Goal: Information Seeking & Learning: Check status

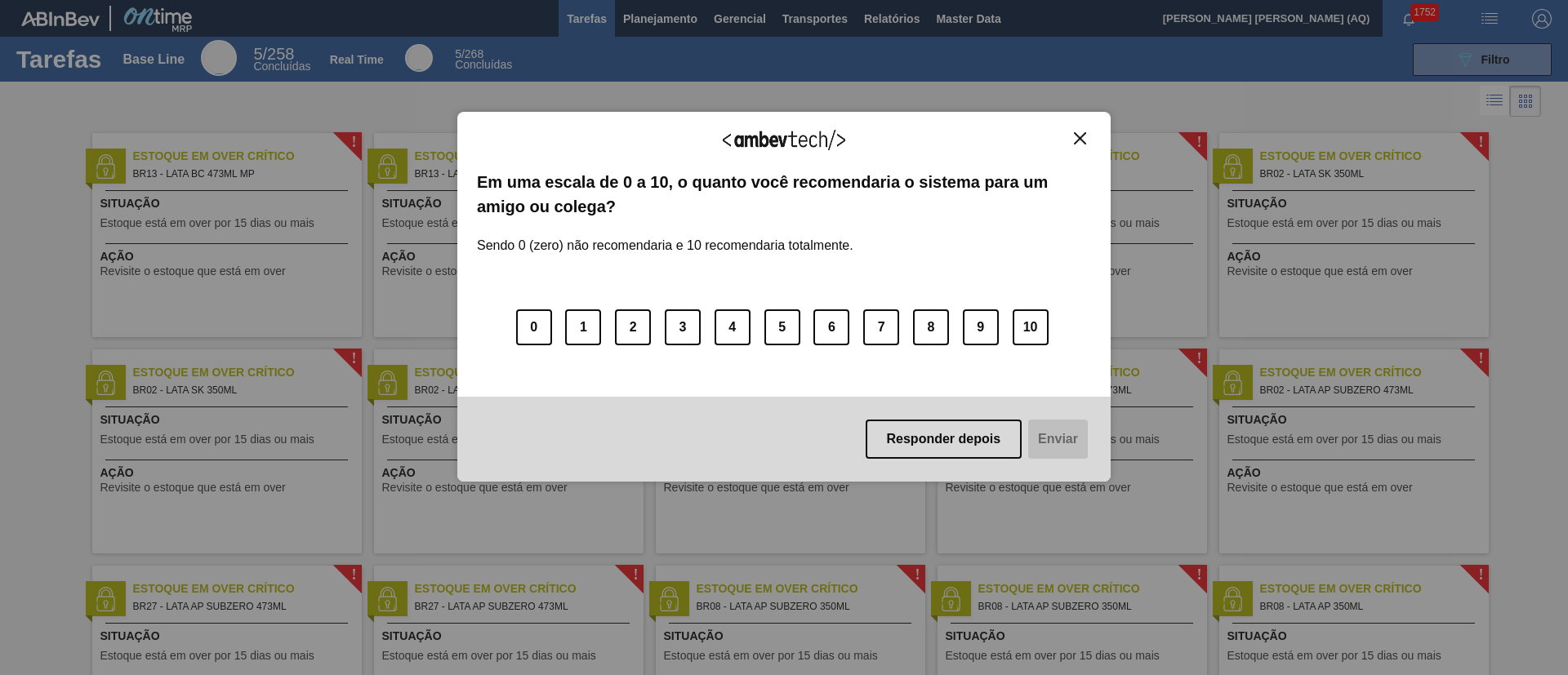
click at [1075, 143] on img "Close" at bounding box center [1079, 137] width 12 height 12
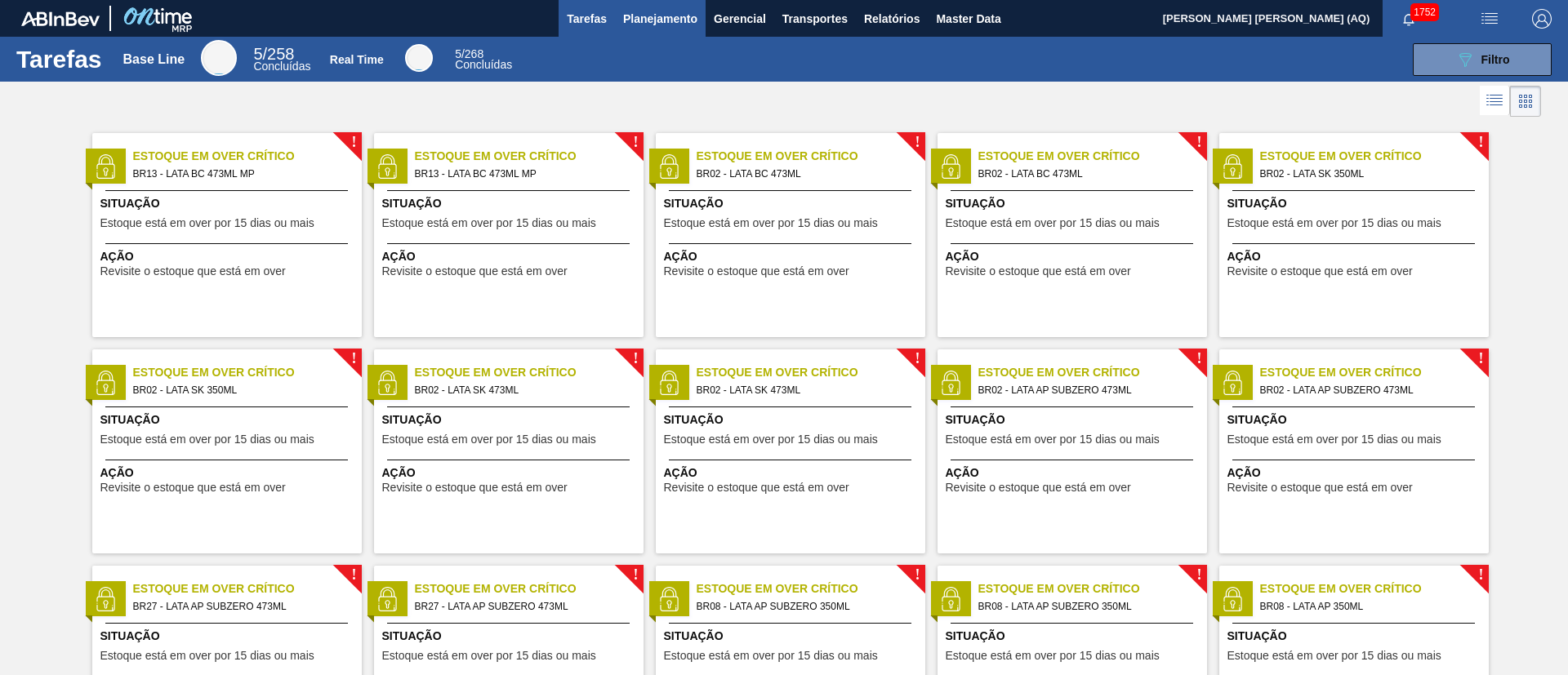
click at [671, 34] on button "Planejamento" at bounding box center [660, 18] width 91 height 36
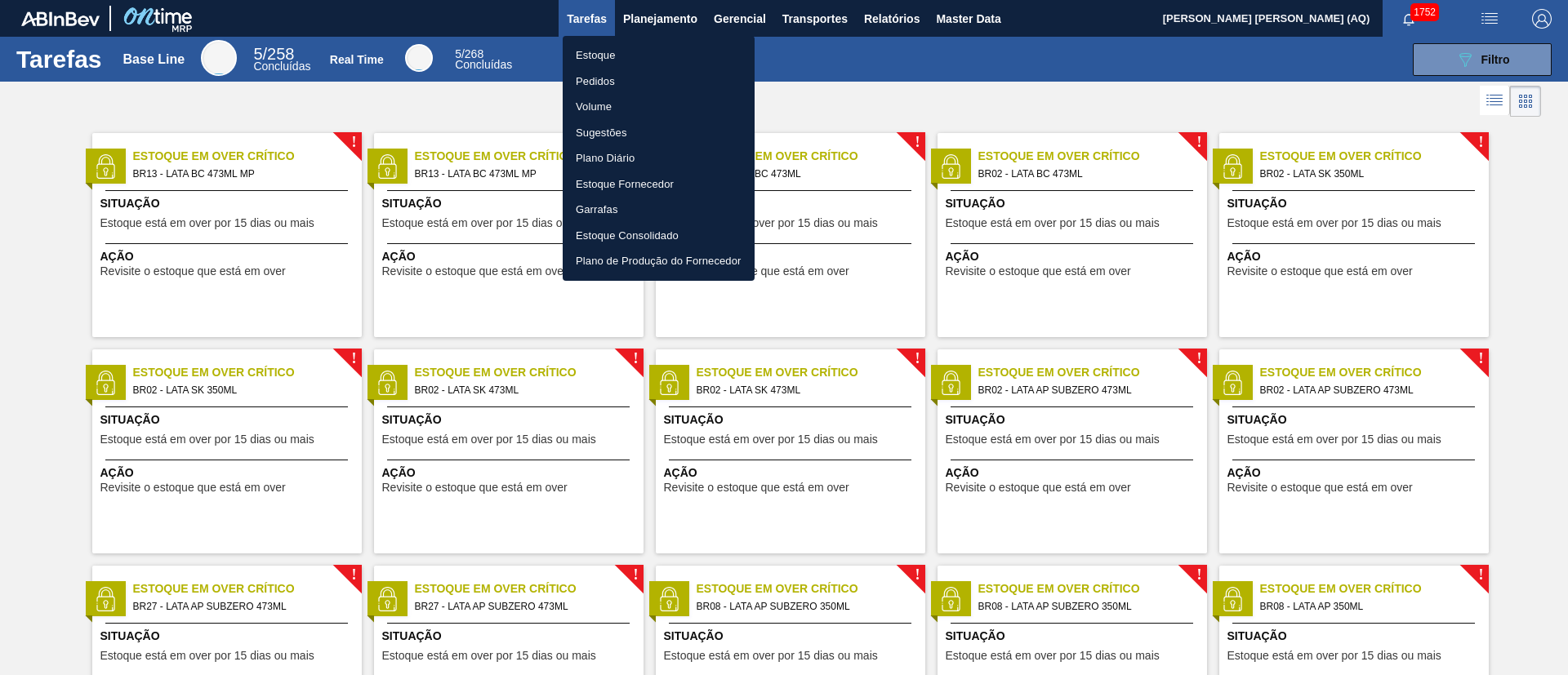
click at [602, 52] on li "Estoque" at bounding box center [658, 55] width 192 height 26
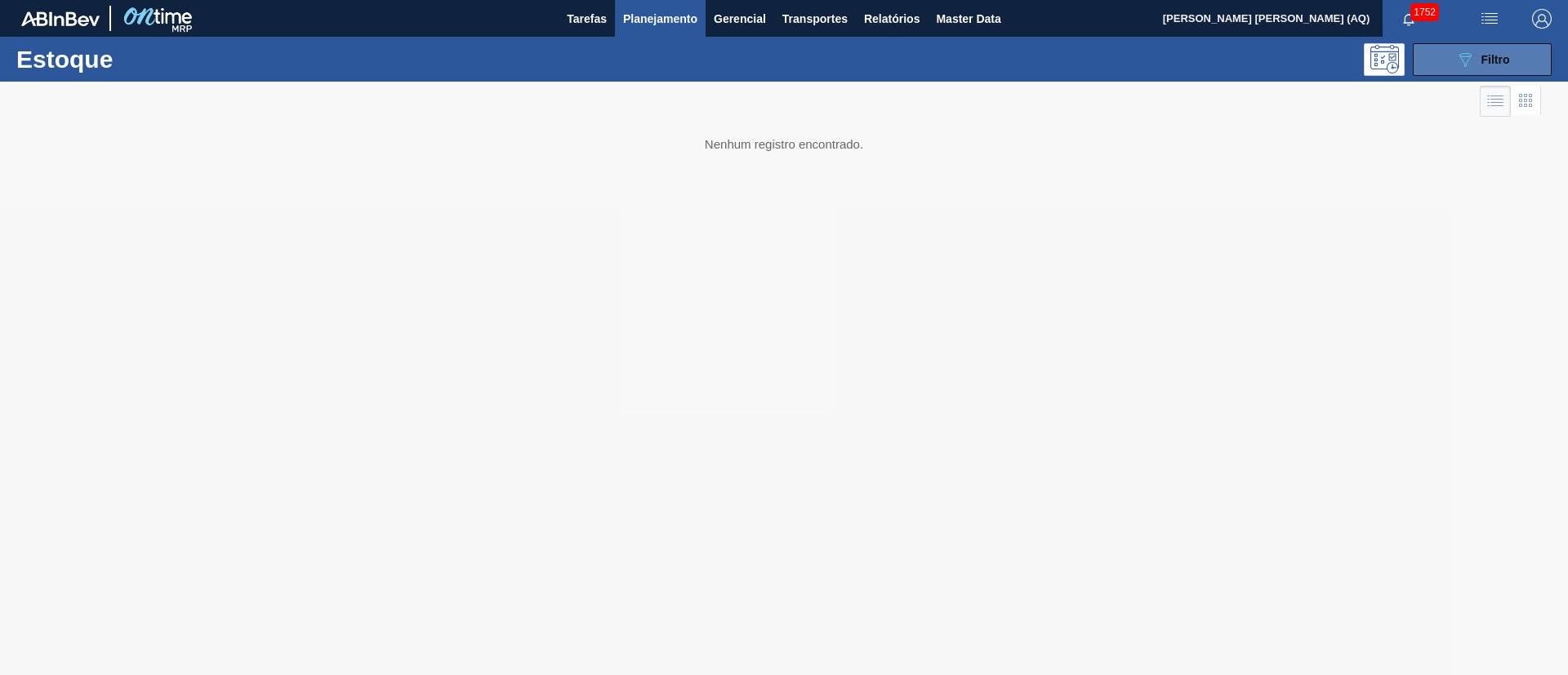
click at [1473, 46] on button "089F7B8B-B2A5-4AFE-B5C0-19BA573D28AC Filtro" at bounding box center [1482, 60] width 139 height 33
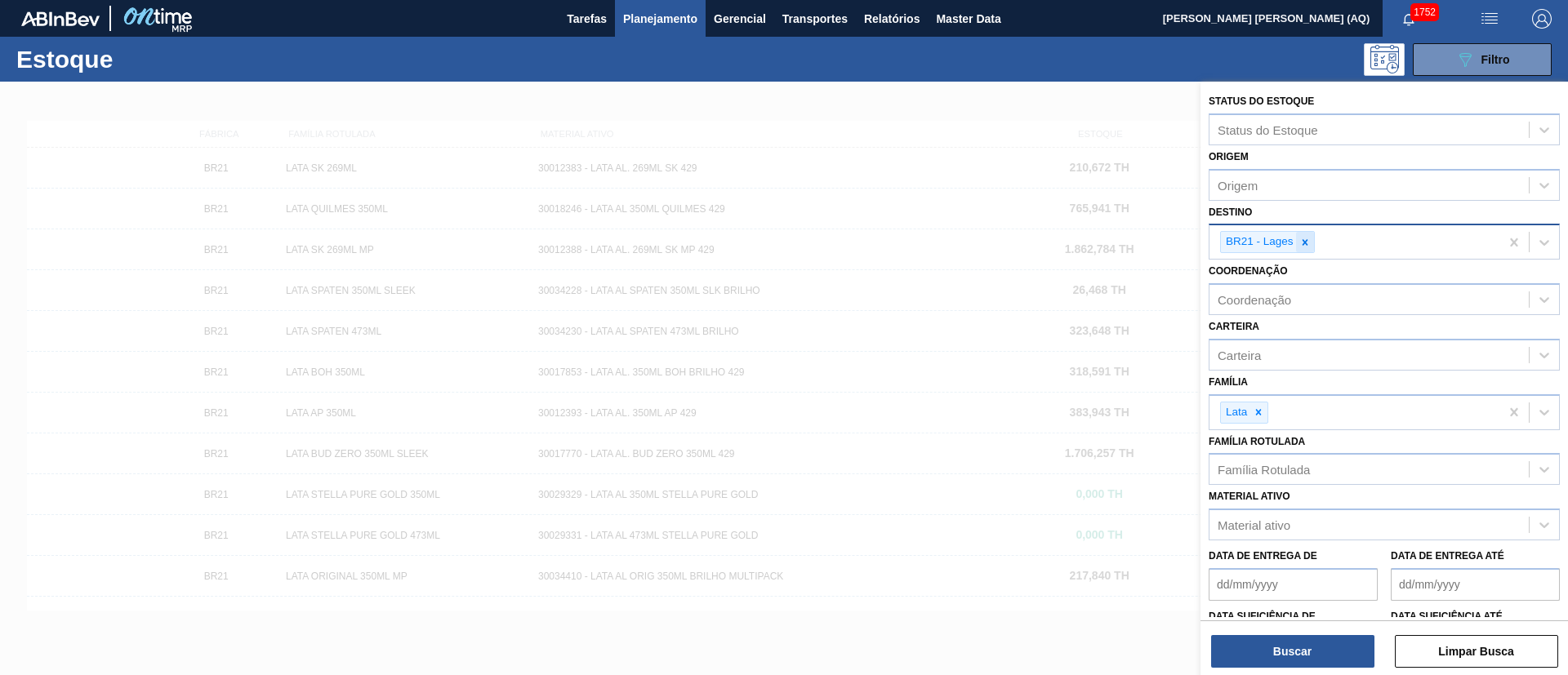
click at [1308, 241] on icon at bounding box center [1304, 242] width 12 height 12
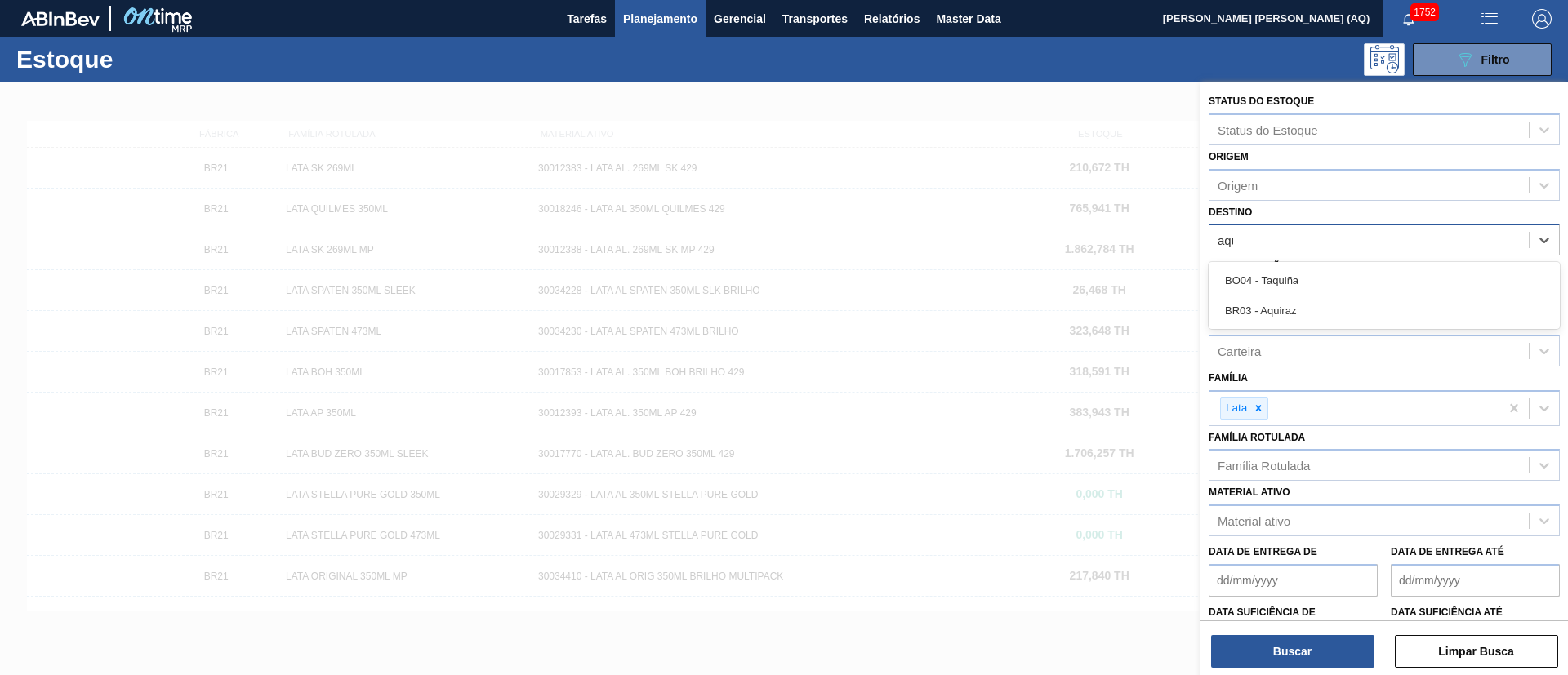
type input "aqui"
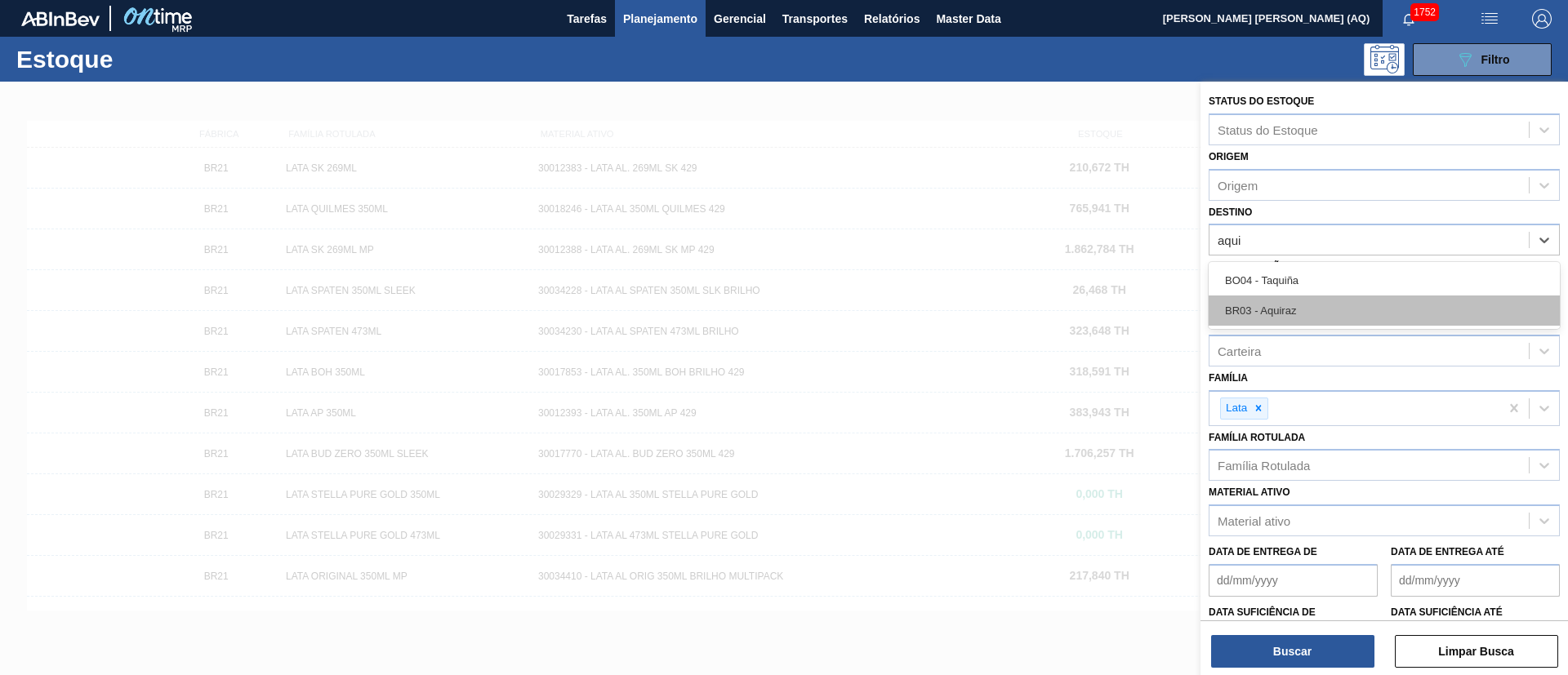
click at [1349, 311] on div "BR03 - Aquiraz" at bounding box center [1384, 310] width 351 height 30
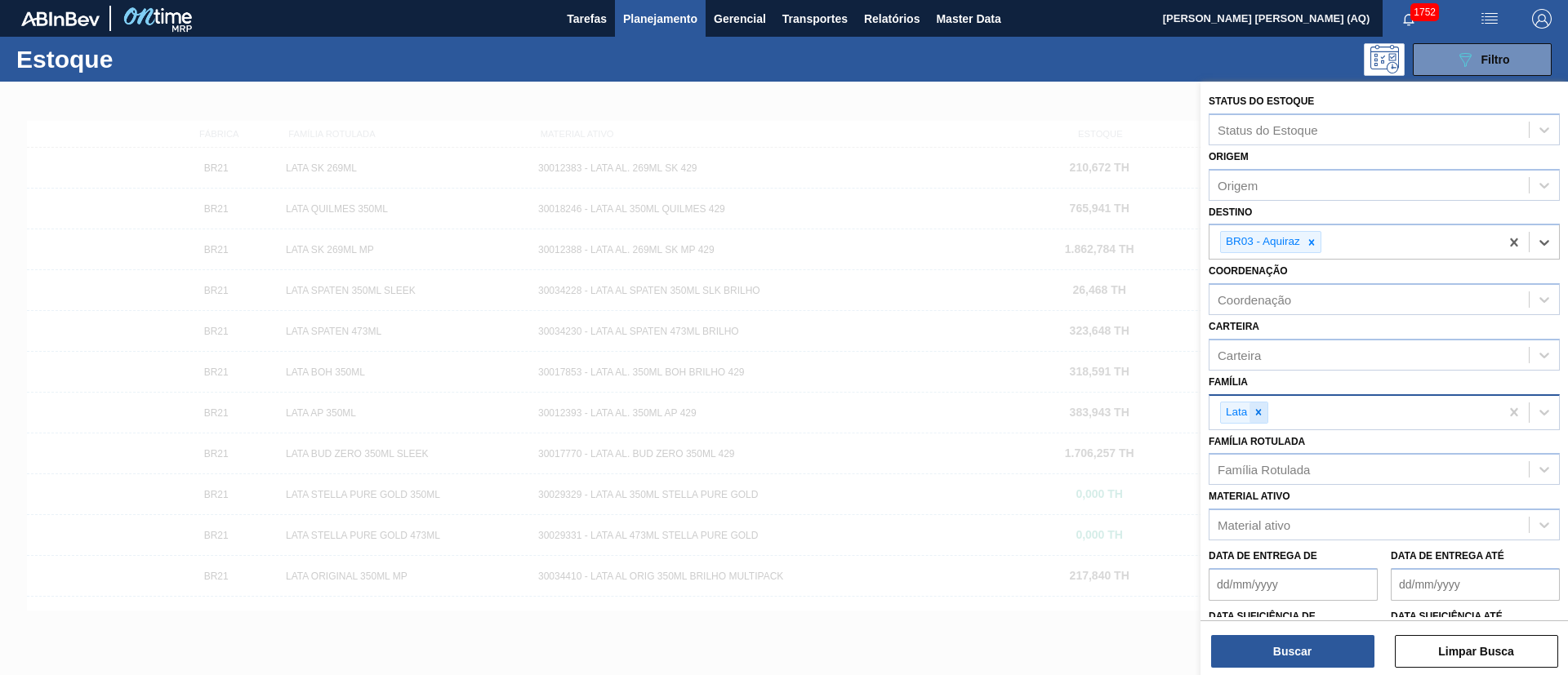
click at [1258, 405] on div at bounding box center [1258, 413] width 18 height 20
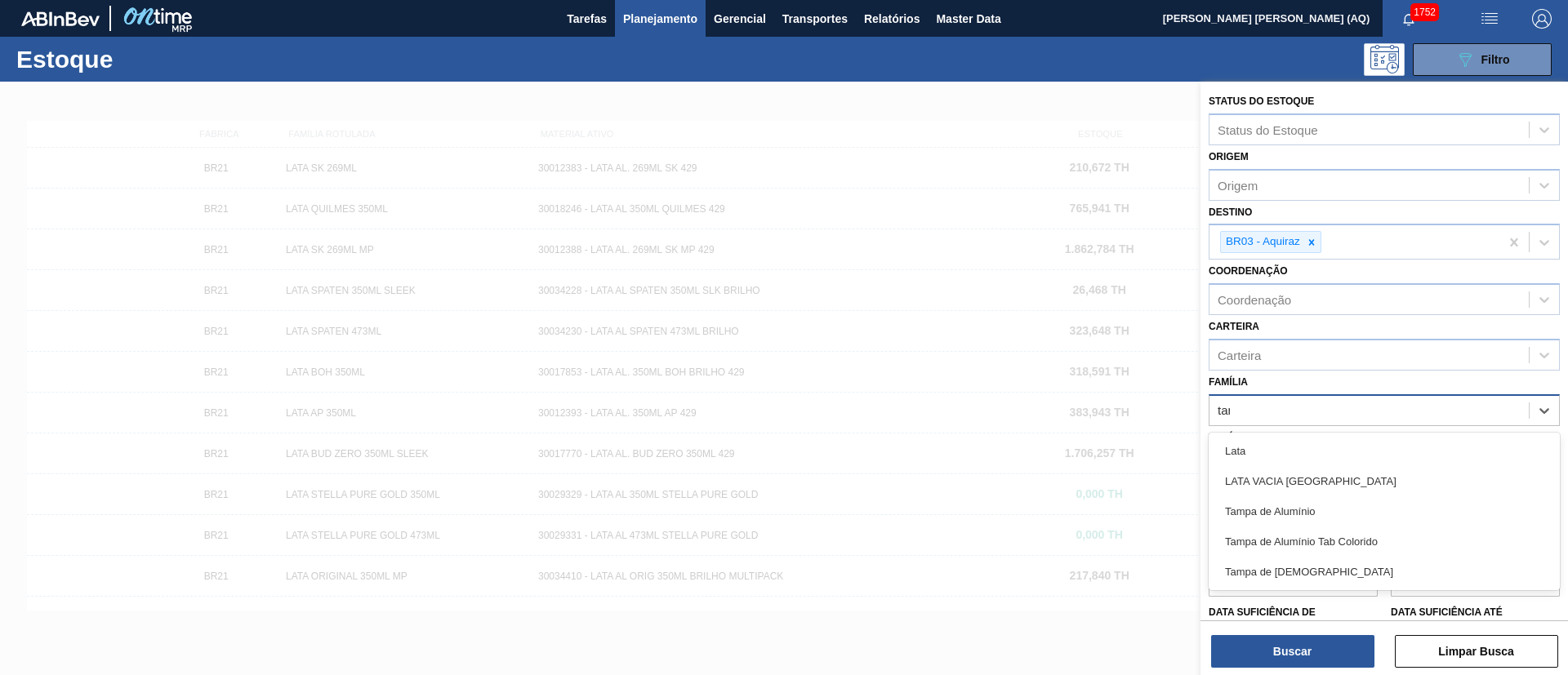
type input "[GEOGRAPHIC_DATA]"
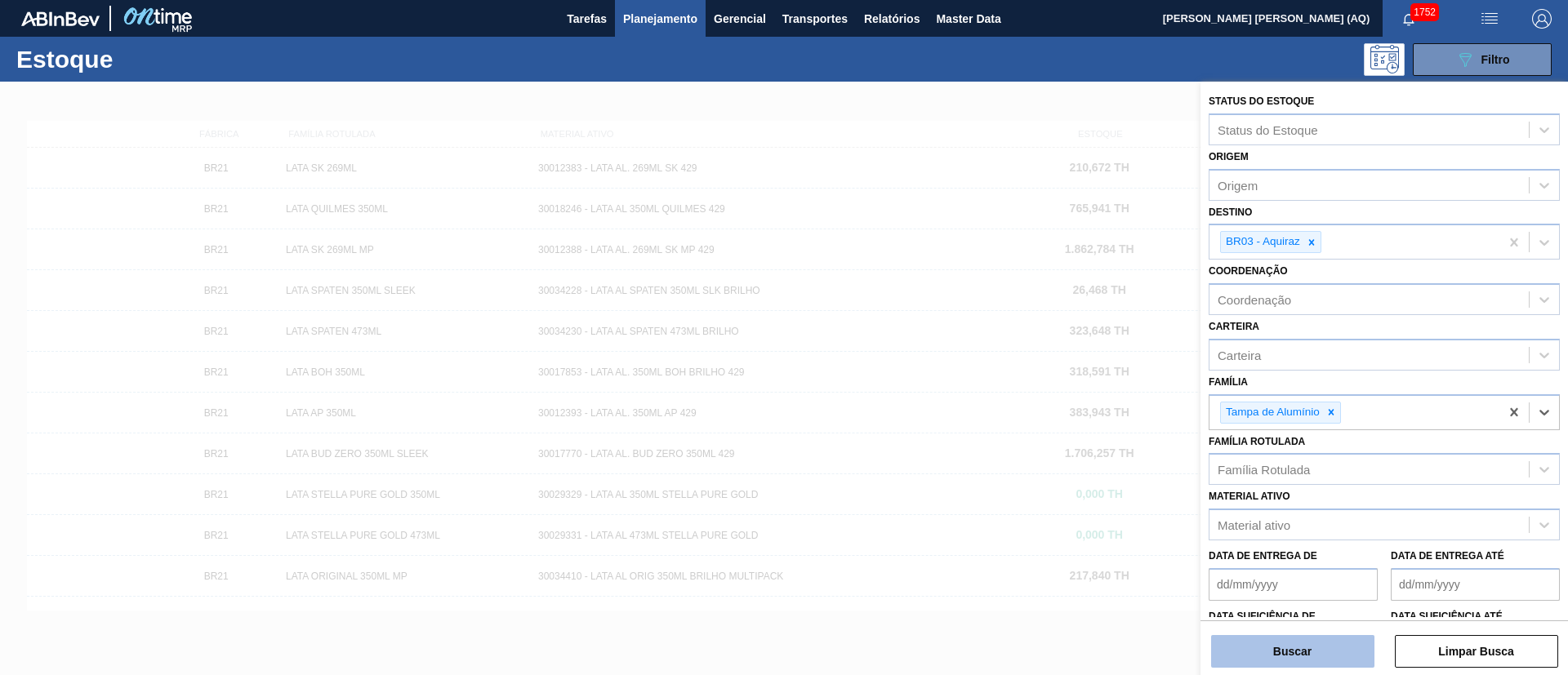
click at [1352, 652] on button "Buscar" at bounding box center [1292, 651] width 164 height 33
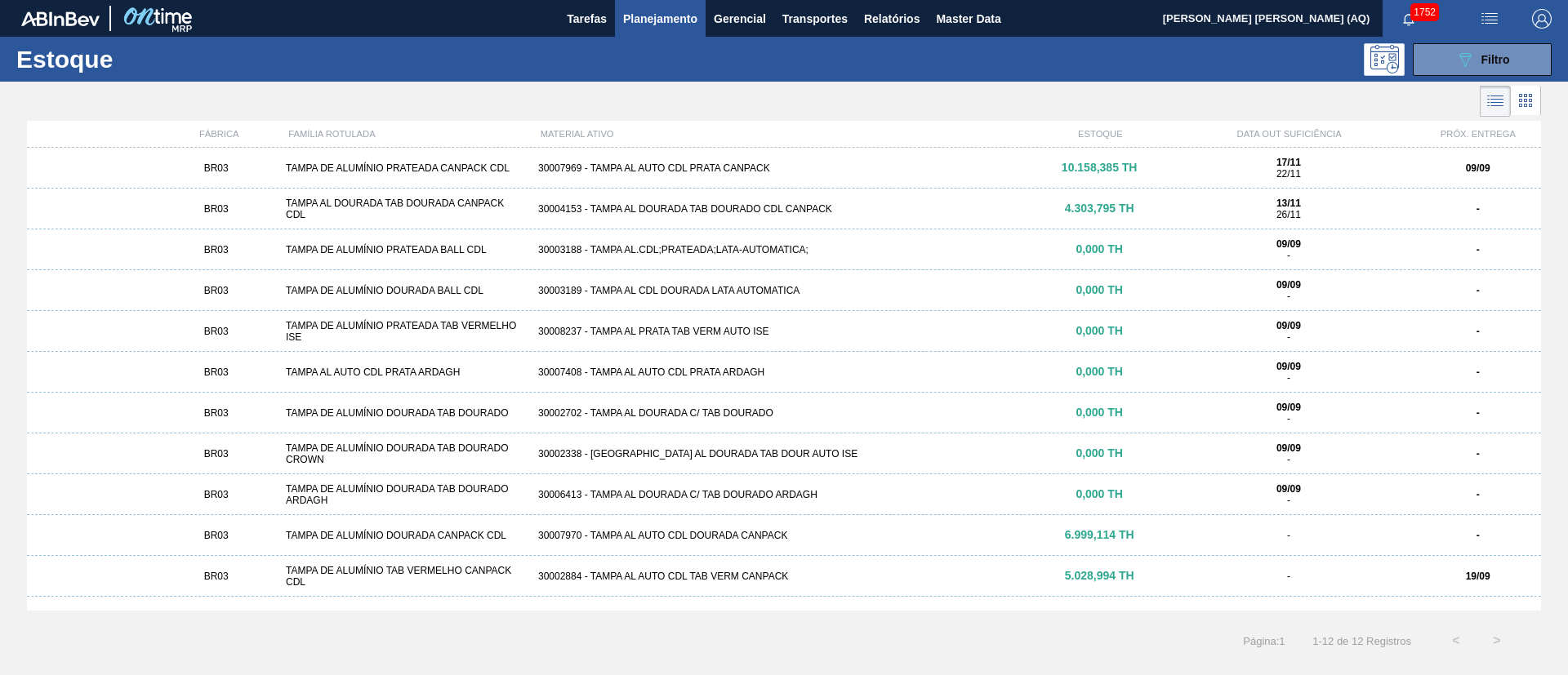
click at [770, 207] on div "30004153 - TAMPA AL DOURADA TAB DOURADO CDL CANPACK" at bounding box center [783, 209] width 505 height 12
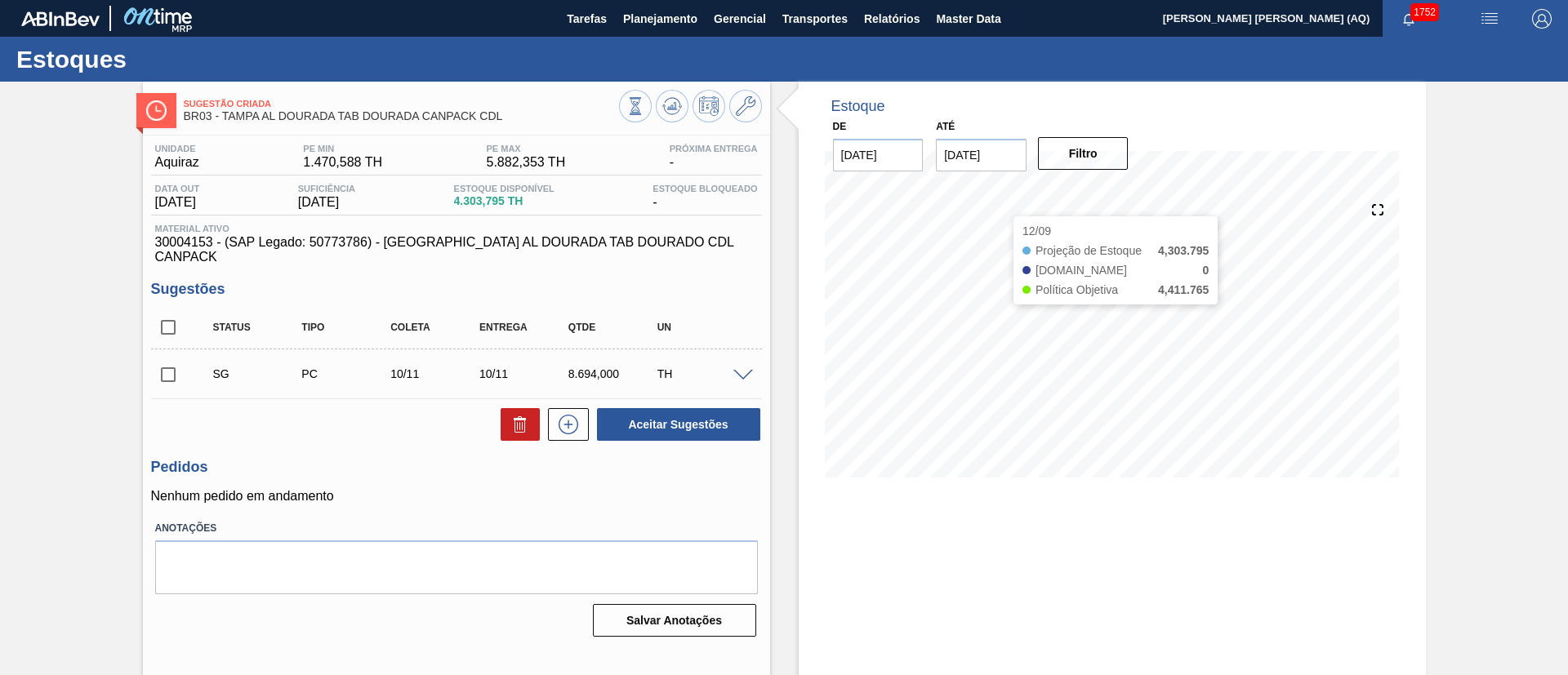
click at [974, 170] on input "[DATE]" at bounding box center [981, 156] width 91 height 33
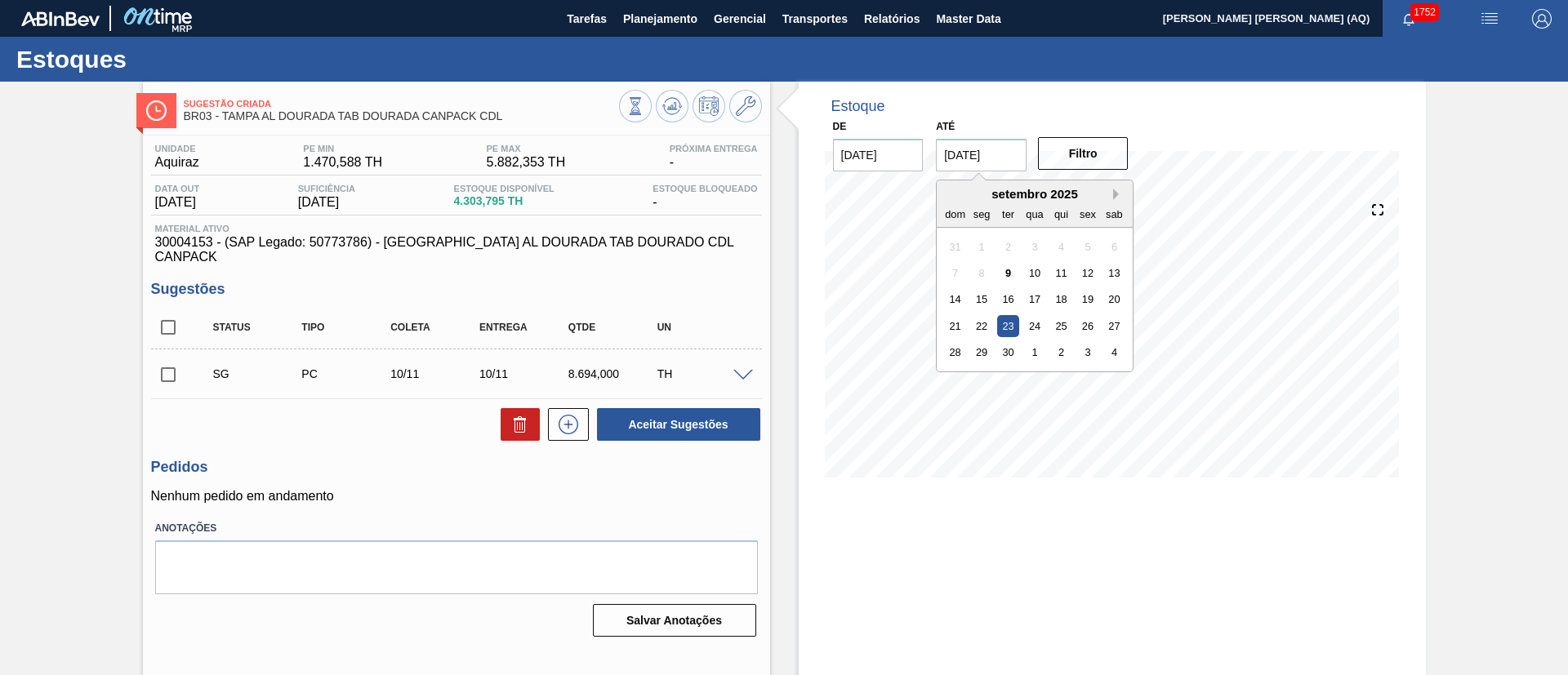
click at [1115, 192] on button "Next Month" at bounding box center [1119, 194] width 12 height 12
click at [1067, 358] on div "30" at bounding box center [1060, 352] width 22 height 22
type input "[DATE]"
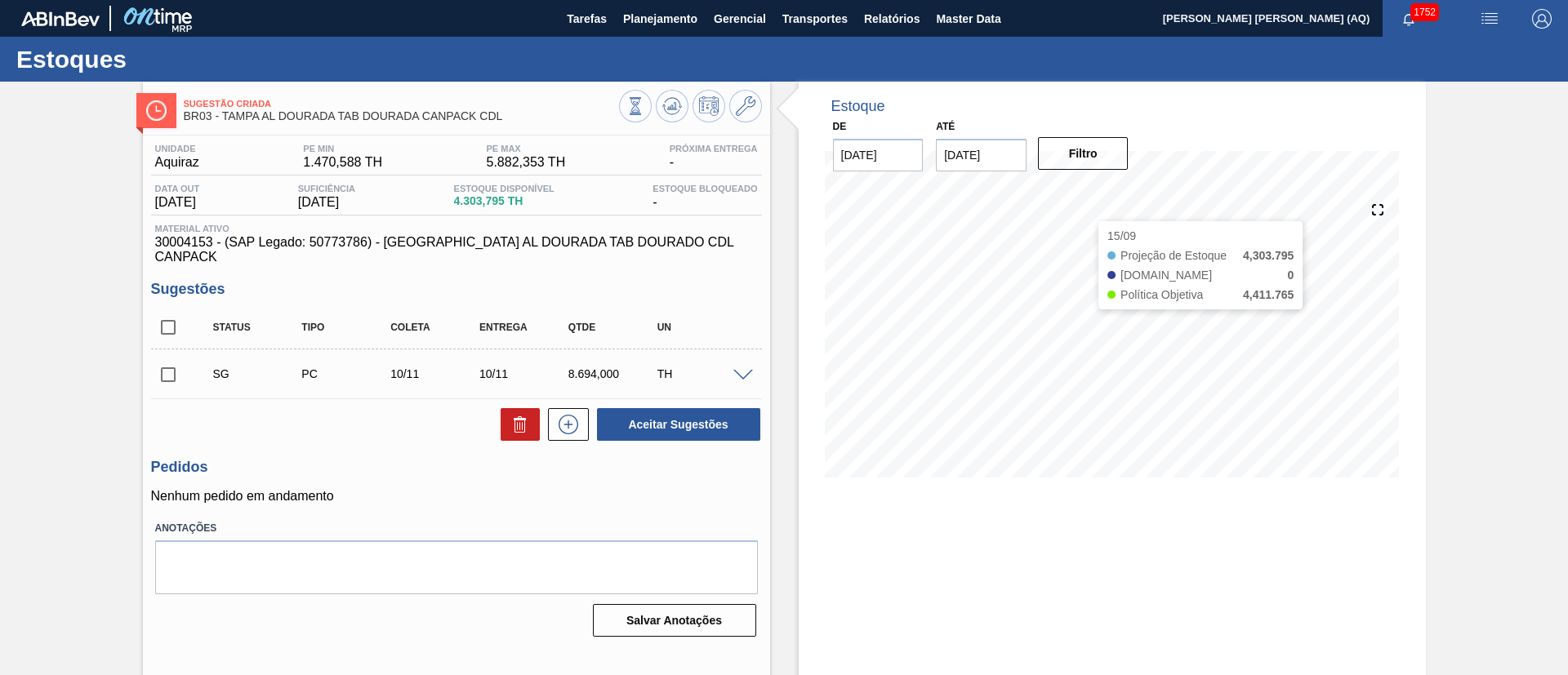
click at [1081, 170] on div "Filtro" at bounding box center [1085, 153] width 104 height 35
click at [1095, 159] on button "Filtro" at bounding box center [1083, 154] width 91 height 33
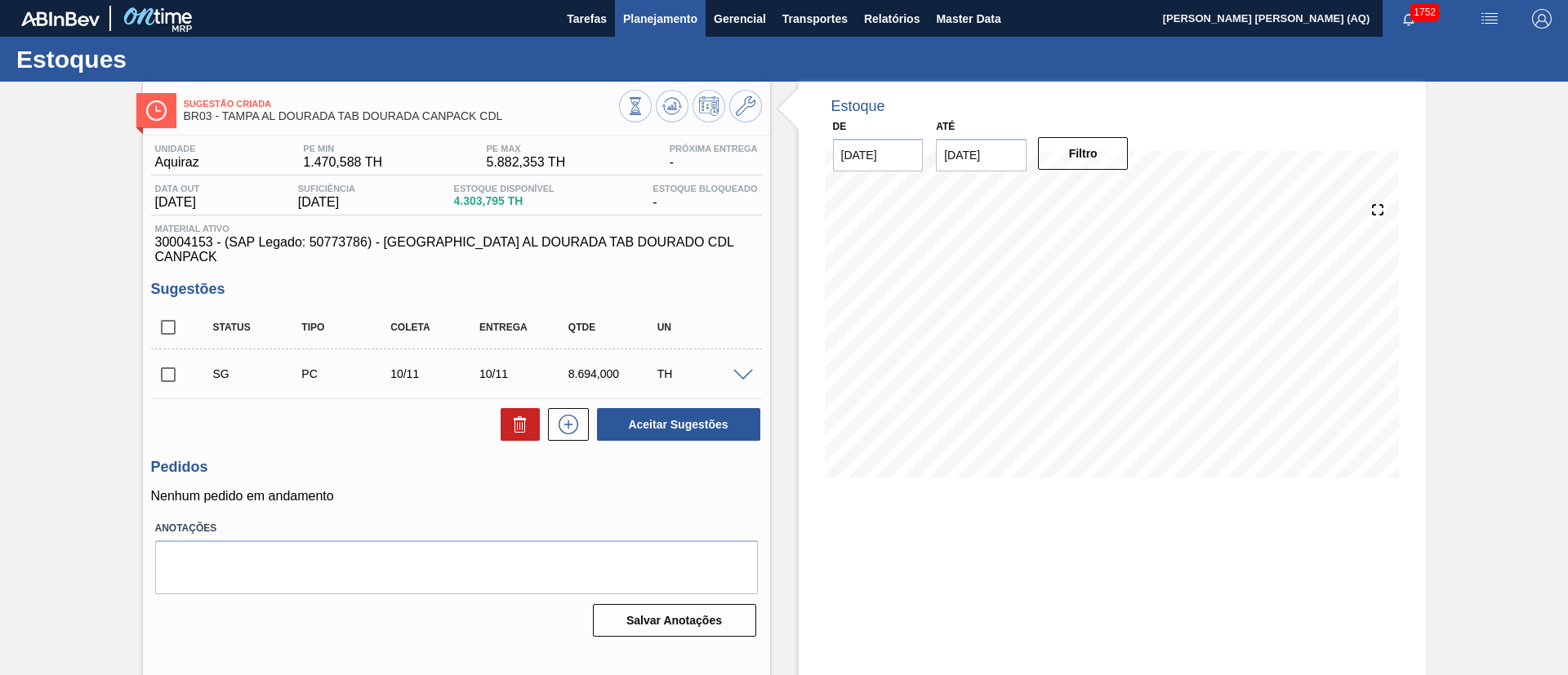
click at [648, 33] on button "Planejamento" at bounding box center [660, 18] width 91 height 36
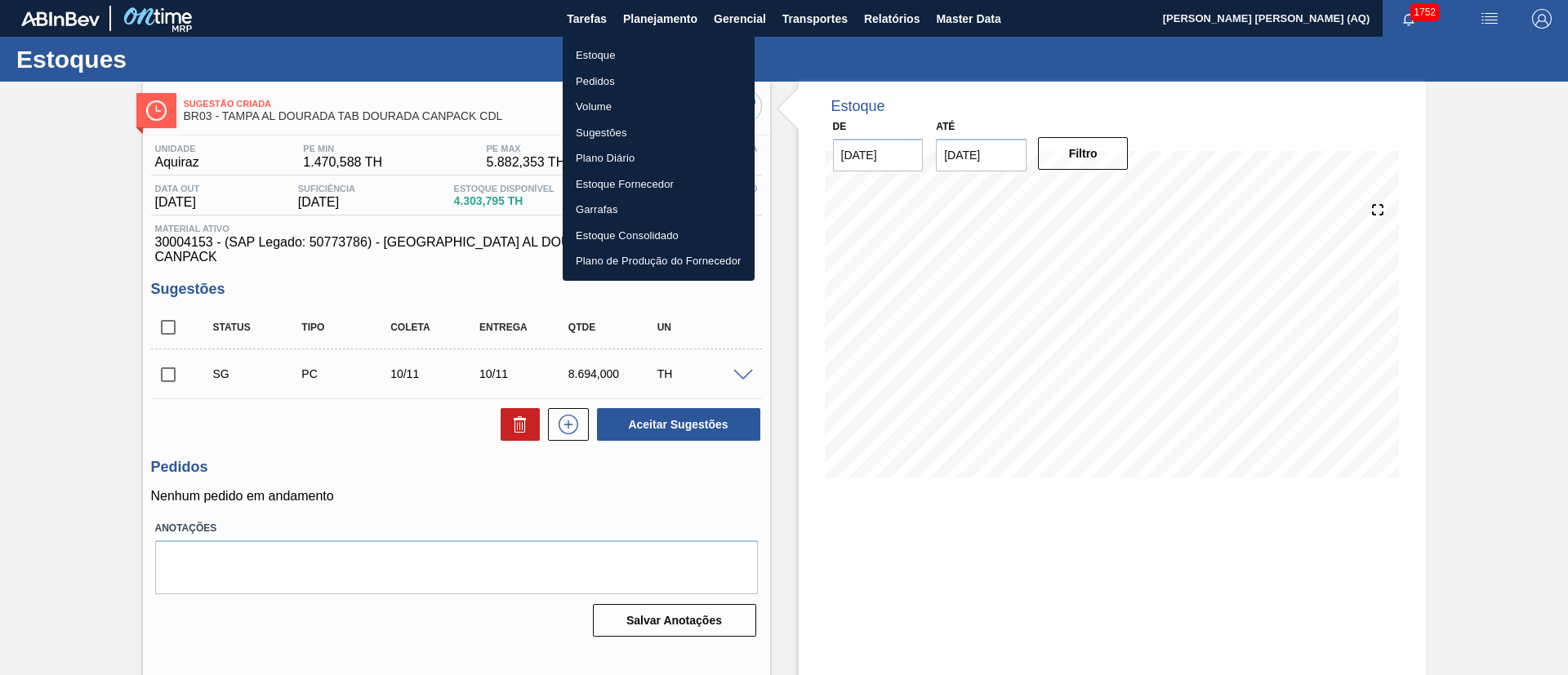
click at [595, 51] on li "Estoque" at bounding box center [658, 55] width 192 height 26
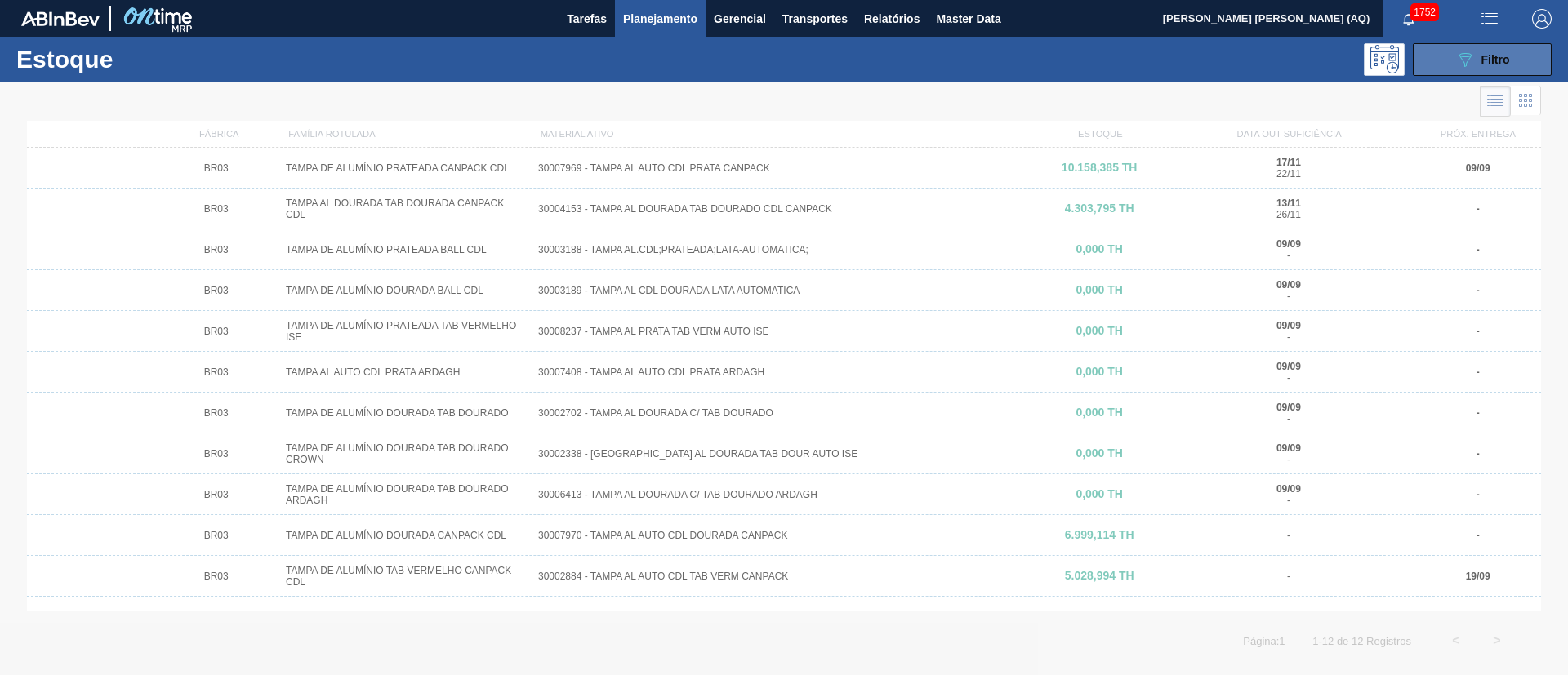
click at [1451, 68] on button "089F7B8B-B2A5-4AFE-B5C0-19BA573D28AC Filtro" at bounding box center [1482, 60] width 139 height 33
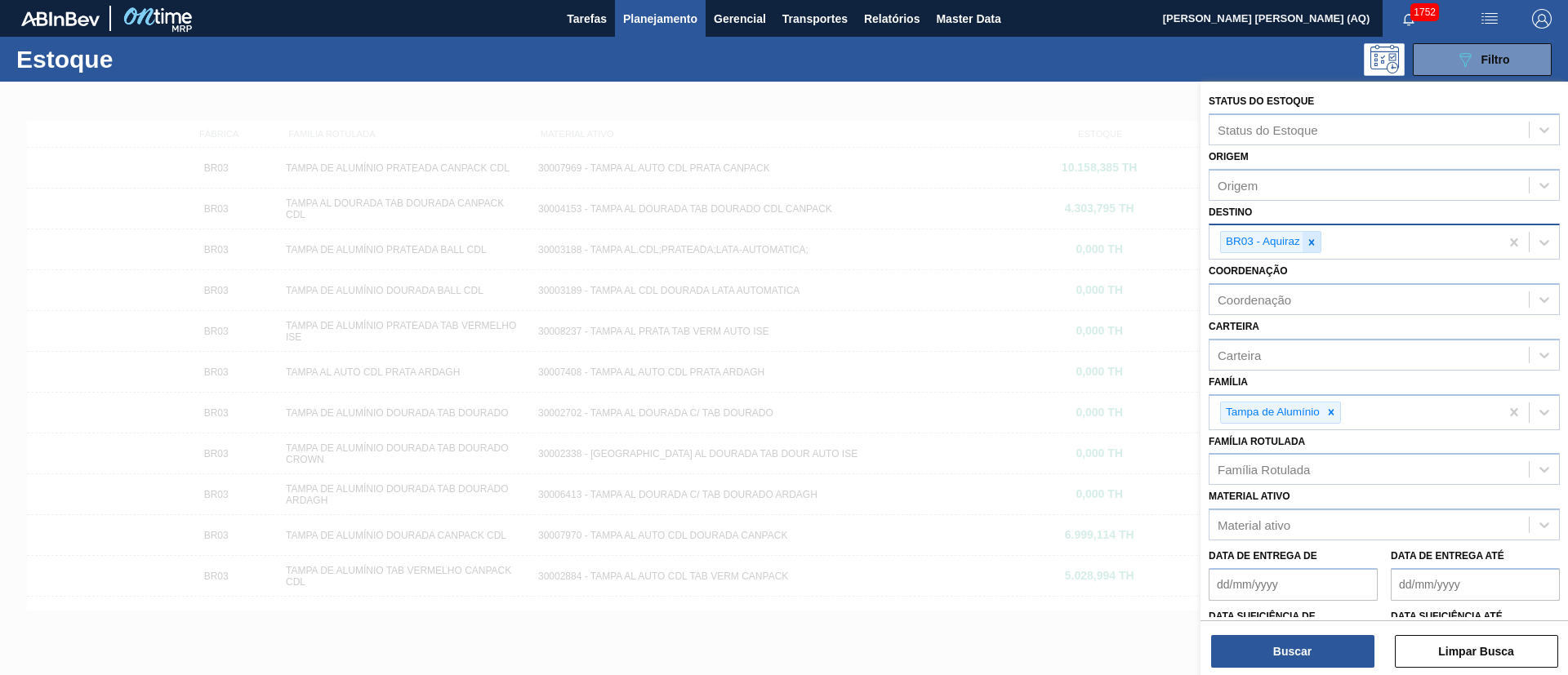
click at [1314, 242] on icon at bounding box center [1311, 242] width 12 height 12
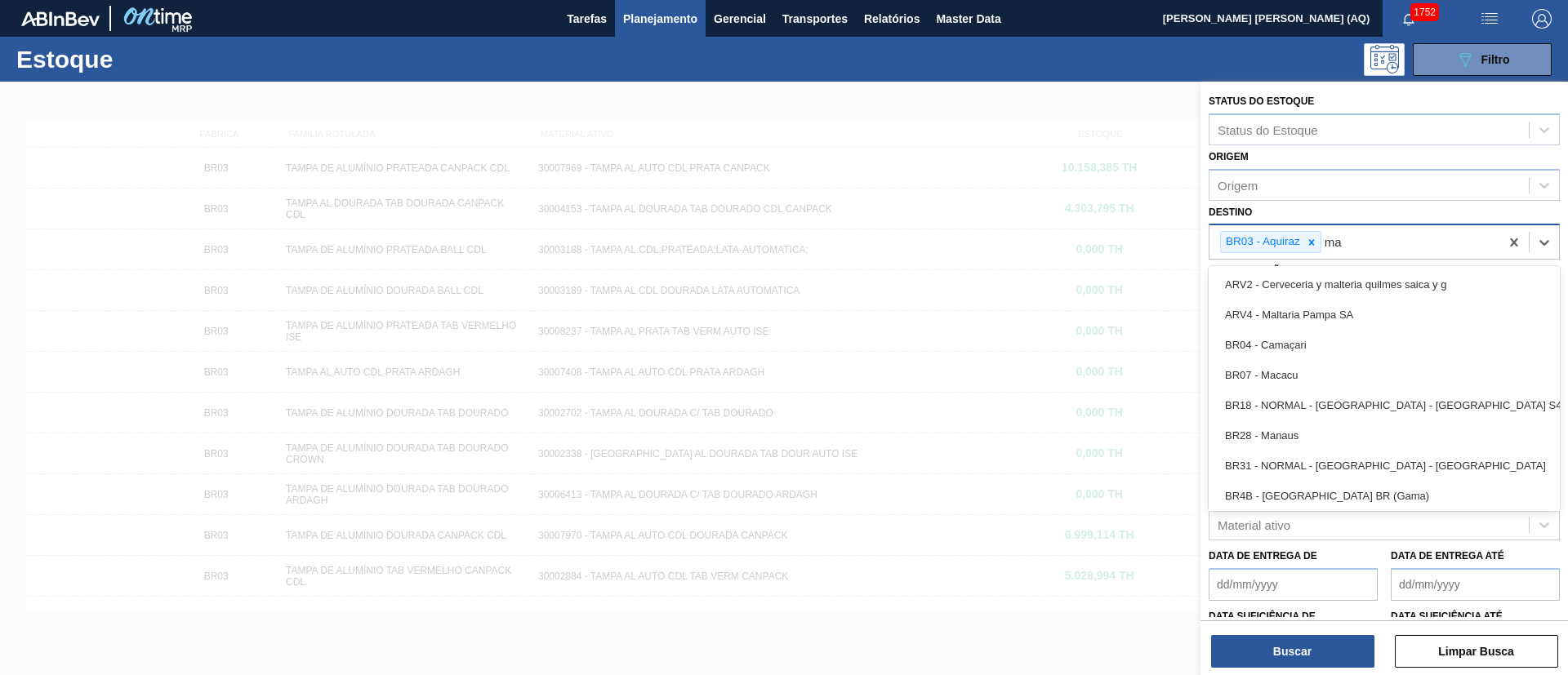
type input "m"
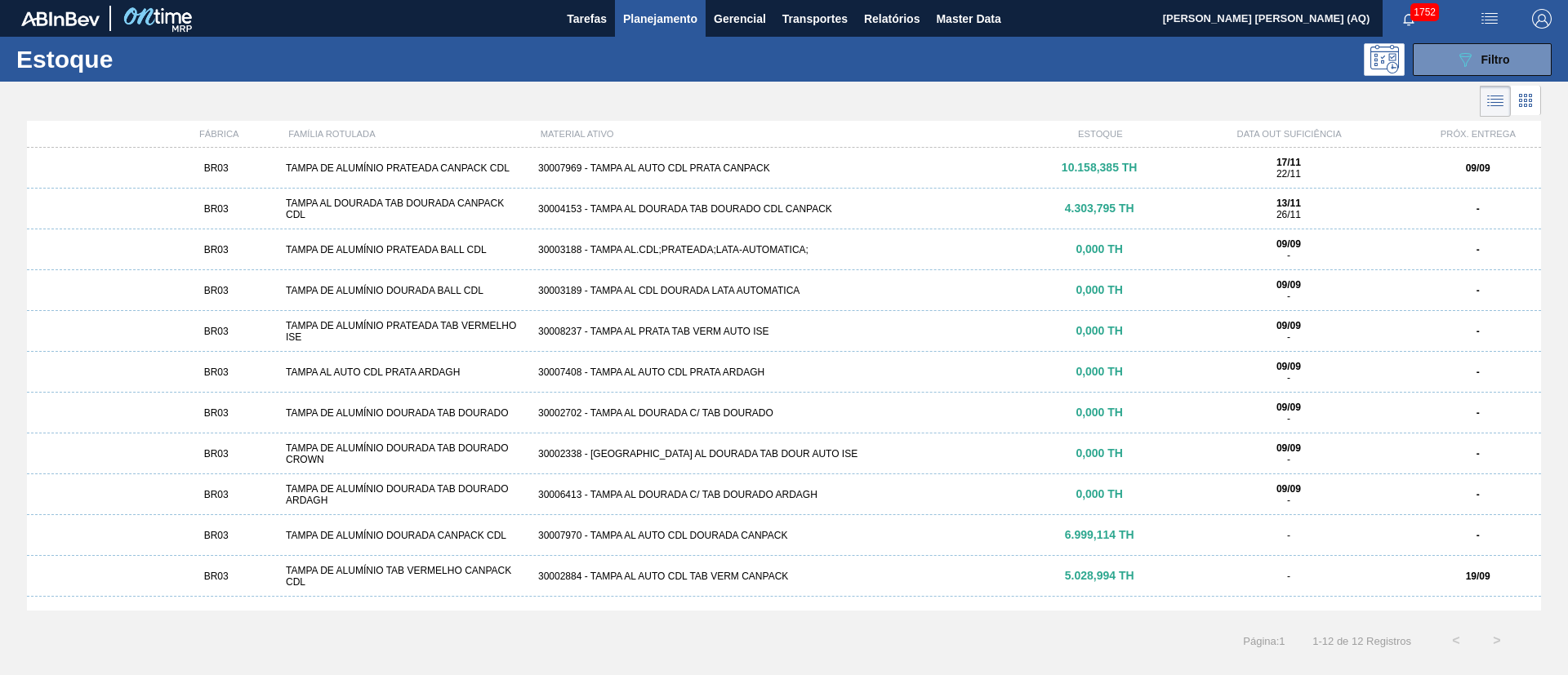
click at [1029, 76] on div "Estoque 089F7B8B-B2A5-4AFE-B5C0-19BA573D28AC Filtro" at bounding box center [784, 58] width 1568 height 45
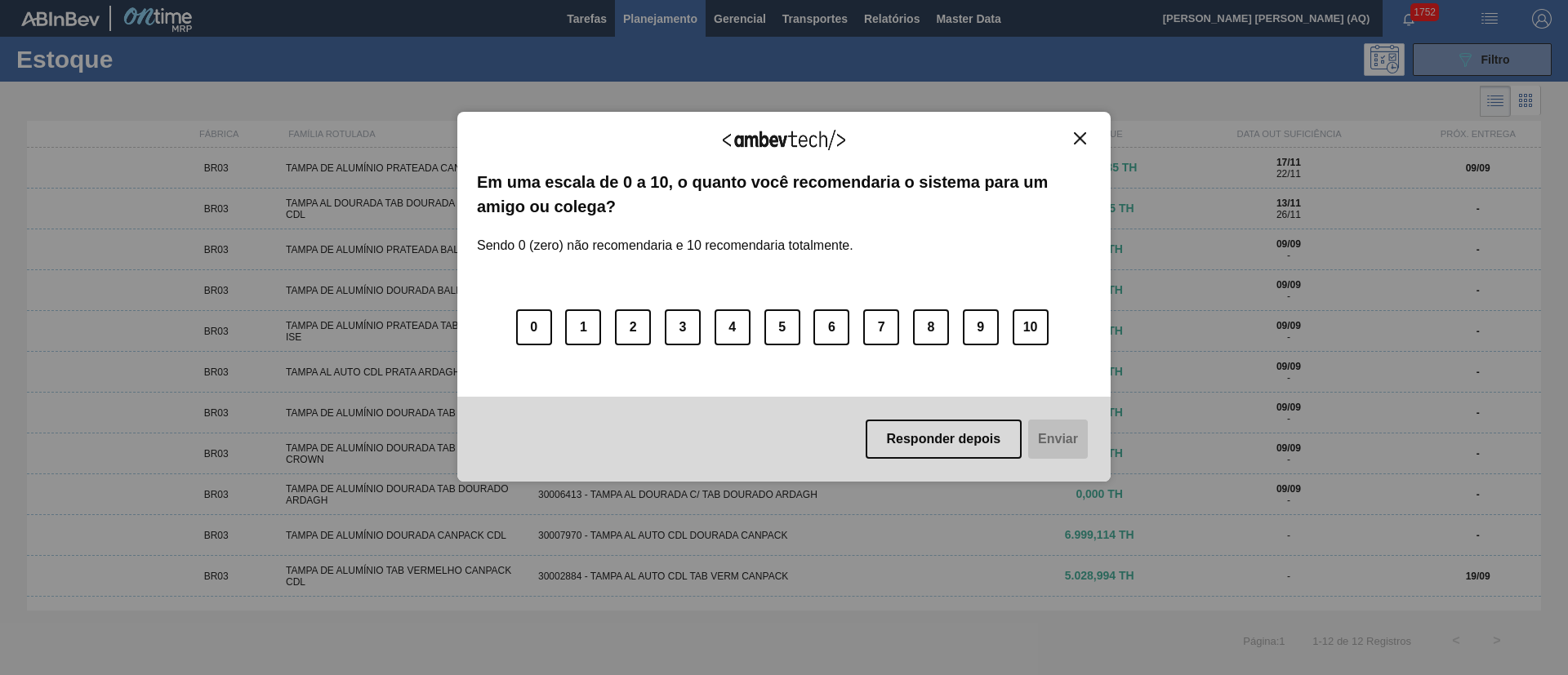
click at [1074, 135] on img "Close" at bounding box center [1079, 137] width 12 height 12
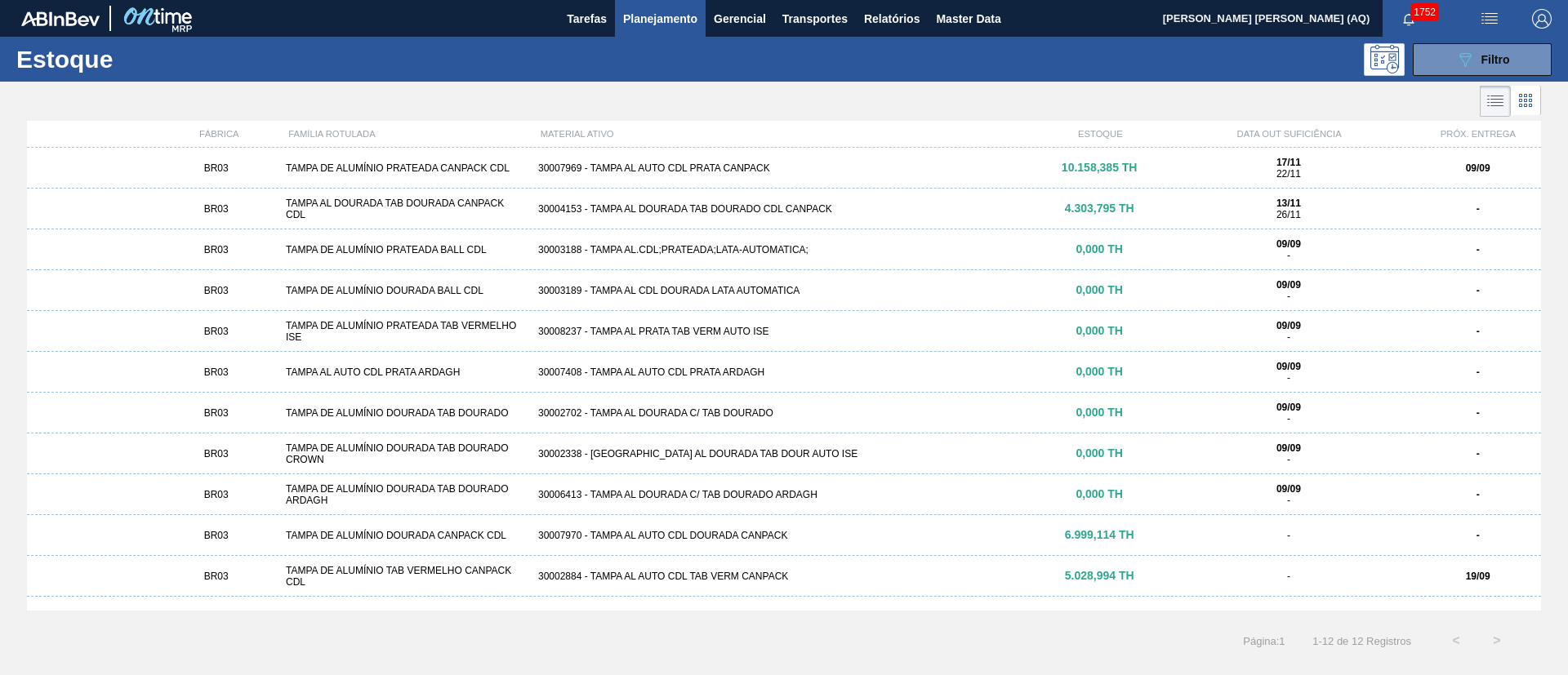
click at [803, 84] on div at bounding box center [770, 101] width 1541 height 39
click at [1131, 74] on div "089F7B8B-B2A5-4AFE-B5C0-19BA573D28AC Filtro" at bounding box center [910, 60] width 1299 height 33
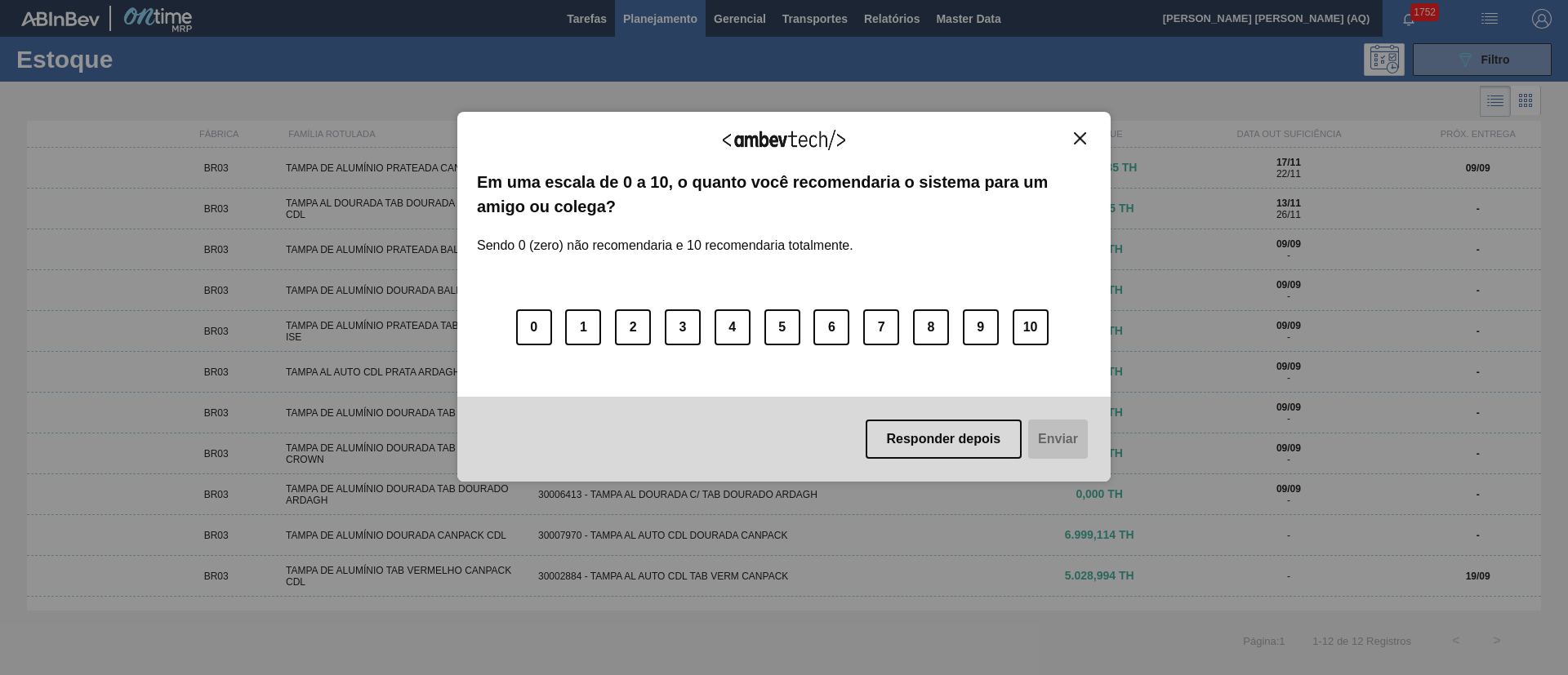
click at [1083, 139] on img "Close" at bounding box center [1079, 137] width 12 height 12
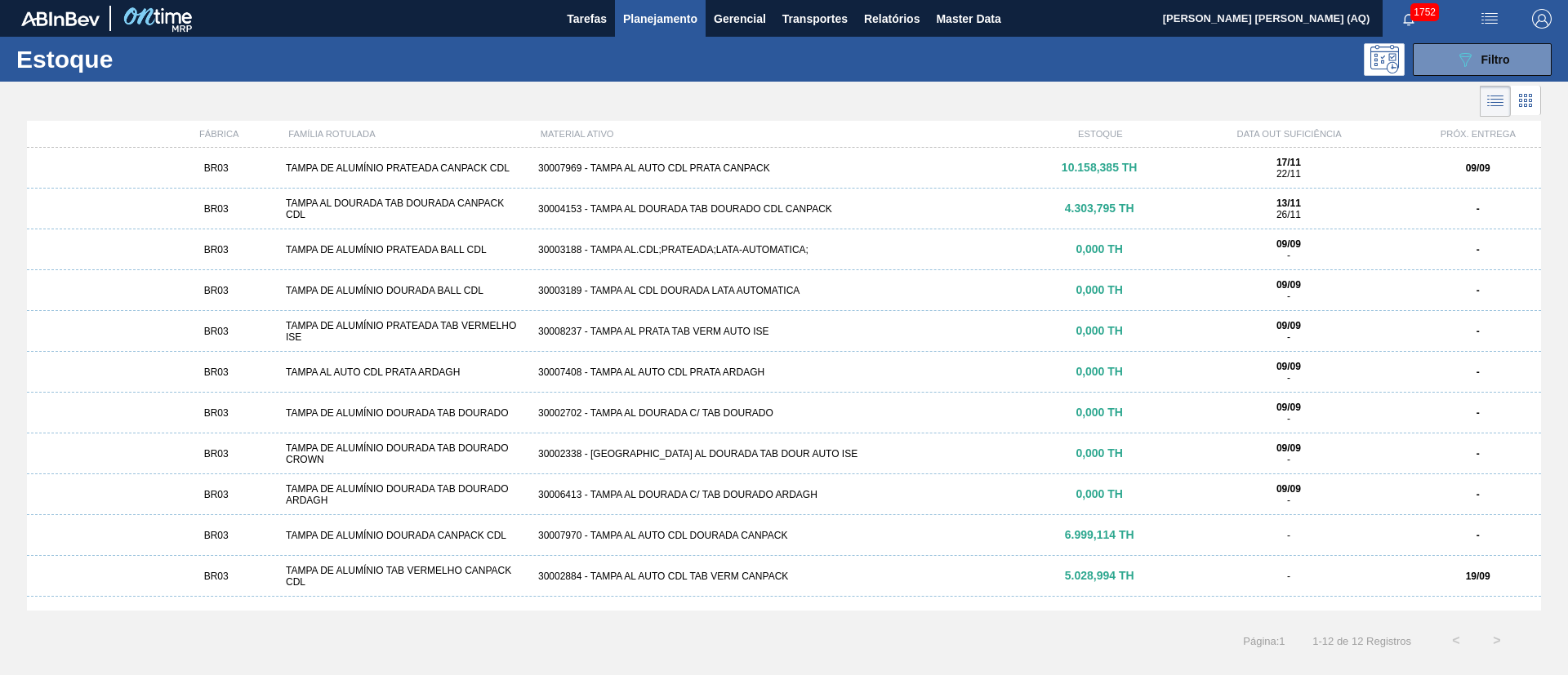
click at [827, 42] on div "Estoque 089F7B8B-B2A5-4AFE-B5C0-19BA573D28AC Filtro" at bounding box center [784, 58] width 1568 height 45
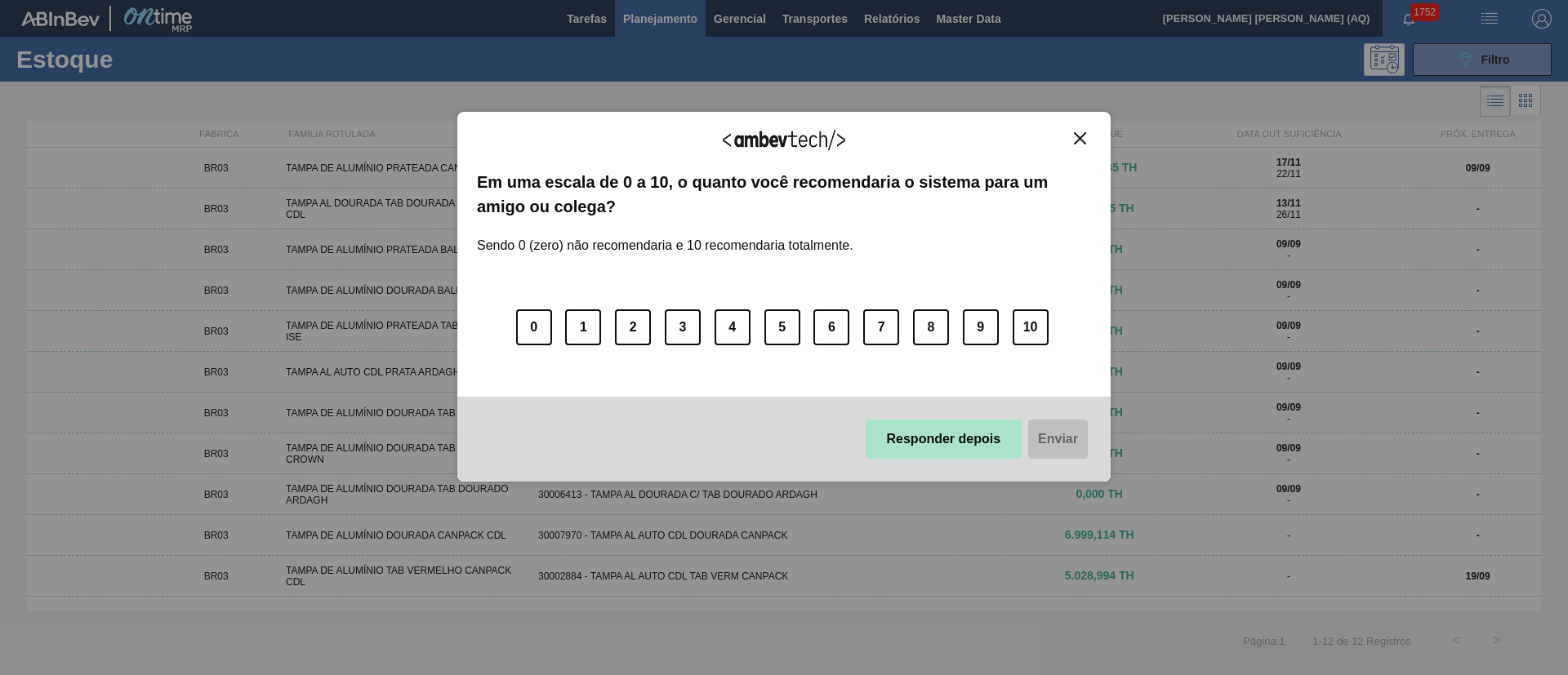
click at [928, 447] on button "Responder depois" at bounding box center [944, 438] width 156 height 39
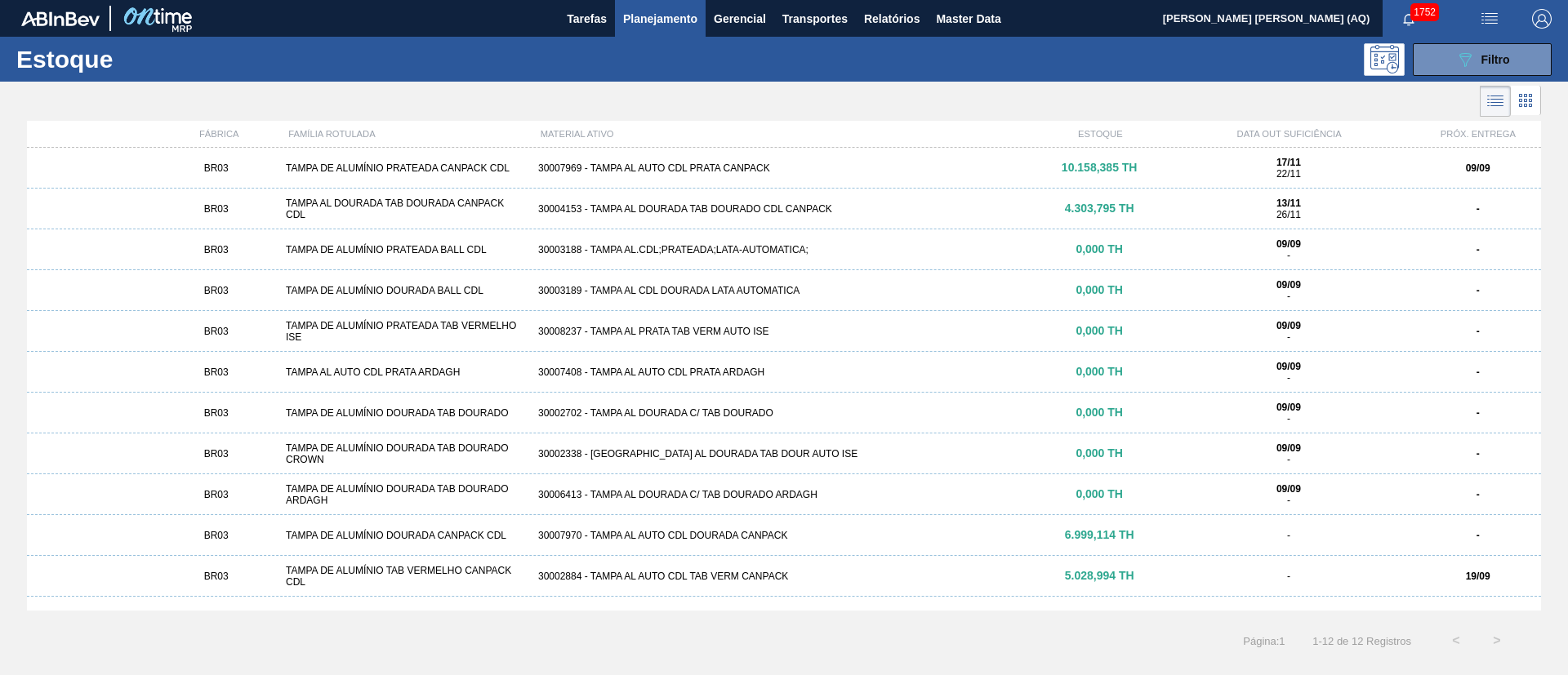
click at [508, 63] on div "089F7B8B-B2A5-4AFE-B5C0-19BA573D28AC Filtro" at bounding box center [910, 60] width 1299 height 33
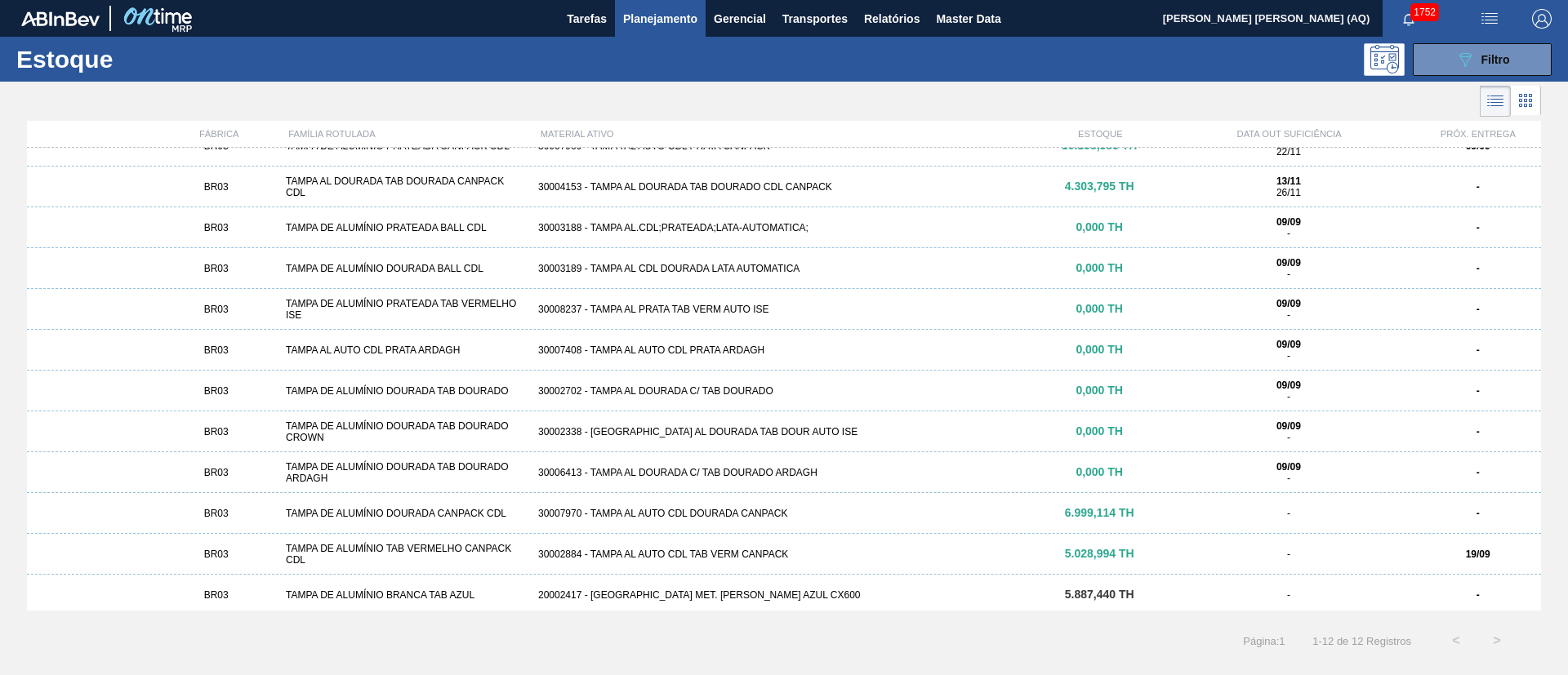
scroll to position [27, 0]
